Goal: Task Accomplishment & Management: Manage account settings

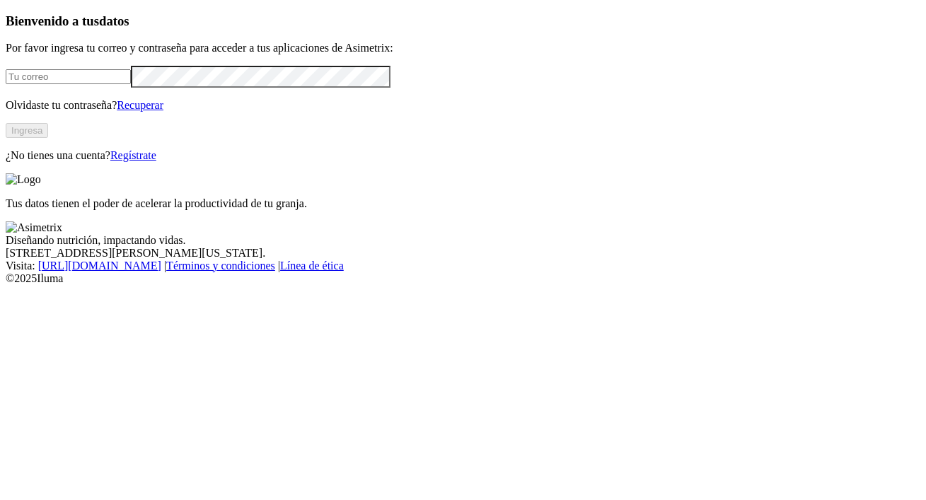
click at [105, 84] on input "email" at bounding box center [68, 76] width 125 height 15
type input "[PERSON_NAME][EMAIL_ADDRESS][PERSON_NAME][DOMAIN_NAME]"
click at [48, 138] on button "Ingresa" at bounding box center [27, 130] width 42 height 15
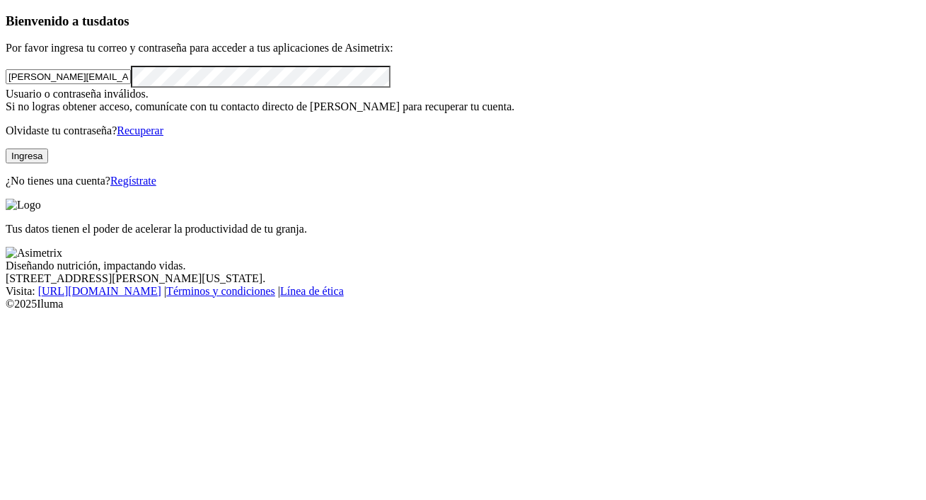
click at [48, 163] on button "Ingresa" at bounding box center [27, 156] width 42 height 15
click at [6, 184] on div "Bienvenido a tus datos Por favor ingresa tu correo y contraseña para acceder a …" at bounding box center [463, 100] width 915 height 174
click at [48, 163] on button "Ingresa" at bounding box center [27, 156] width 42 height 15
click at [26, 178] on div "Bienvenido a tus datos Por favor ingresa tu correo y contraseña para acceder a …" at bounding box center [463, 100] width 915 height 174
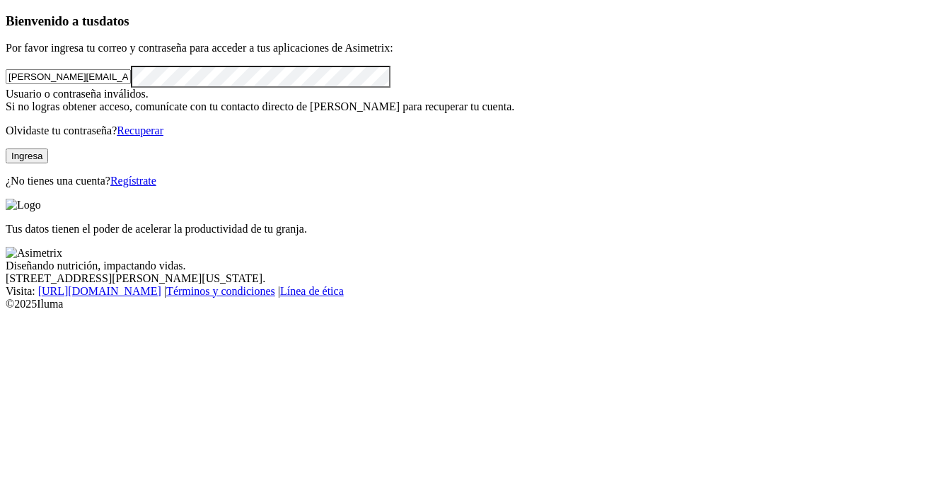
click at [48, 163] on button "Ingresa" at bounding box center [27, 156] width 42 height 15
click at [163, 137] on link "Recuperar" at bounding box center [140, 131] width 47 height 12
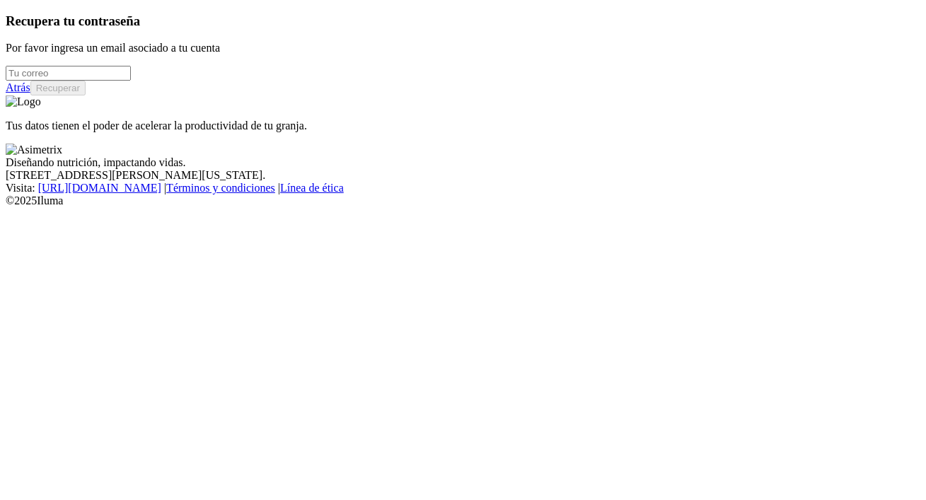
click at [131, 81] on input "email" at bounding box center [68, 73] width 125 height 15
type input "[PERSON_NAME][EMAIL_ADDRESS][PERSON_NAME][DOMAIN_NAME]"
click at [86, 96] on button "Recuperar" at bounding box center [57, 88] width 55 height 15
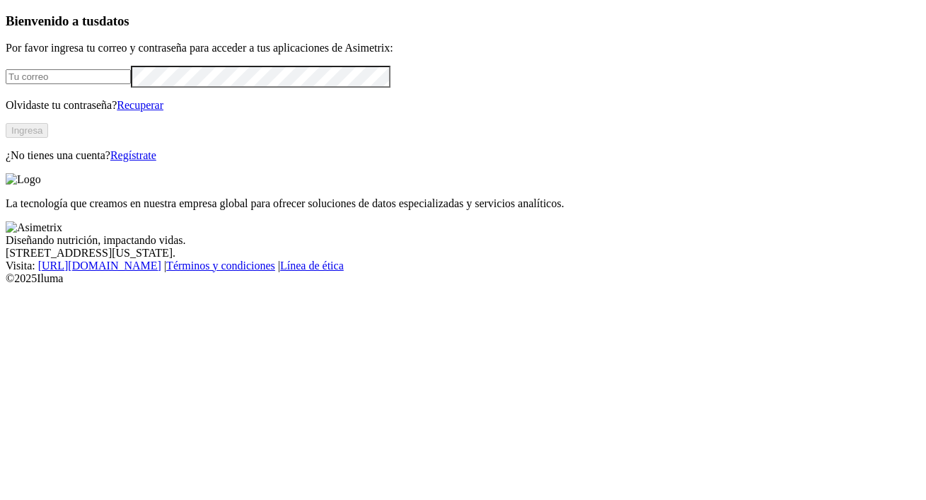
click at [93, 84] on input "email" at bounding box center [68, 76] width 125 height 15
type input "[PERSON_NAME][EMAIL_ADDRESS][PERSON_NAME][DOMAIN_NAME]"
click at [48, 138] on button "Ingresa" at bounding box center [27, 130] width 42 height 15
